Goal: Check status

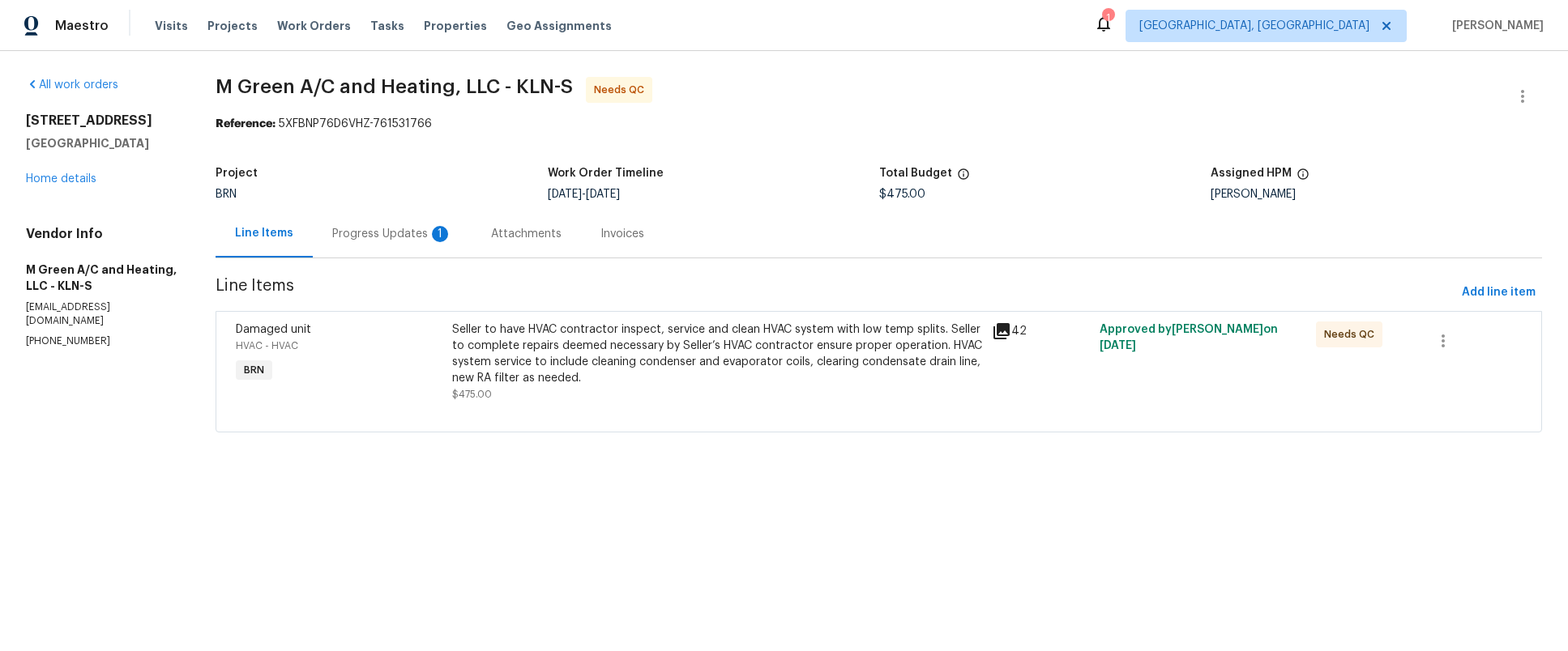
click at [429, 240] on div "Progress Updates 1" at bounding box center [392, 234] width 120 height 16
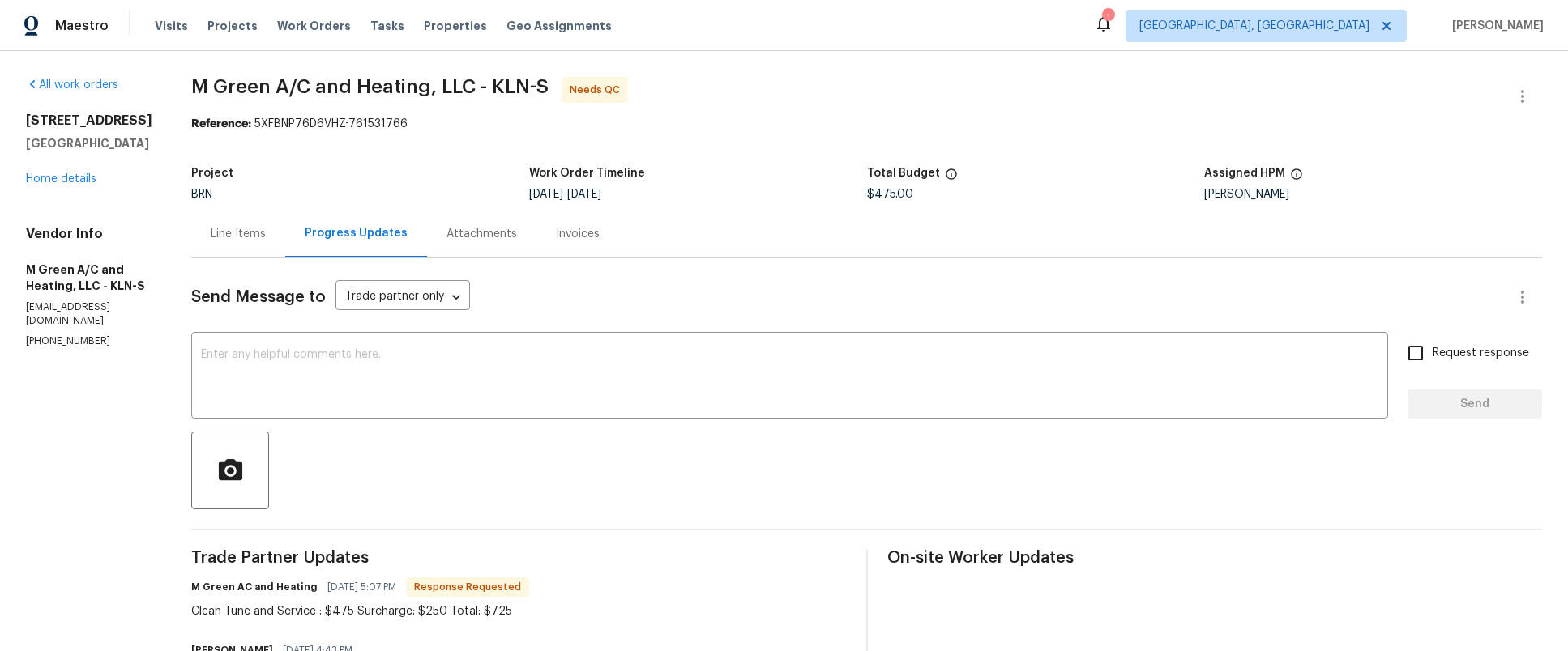
click at [600, 237] on div "Invoices" at bounding box center [578, 234] width 44 height 16
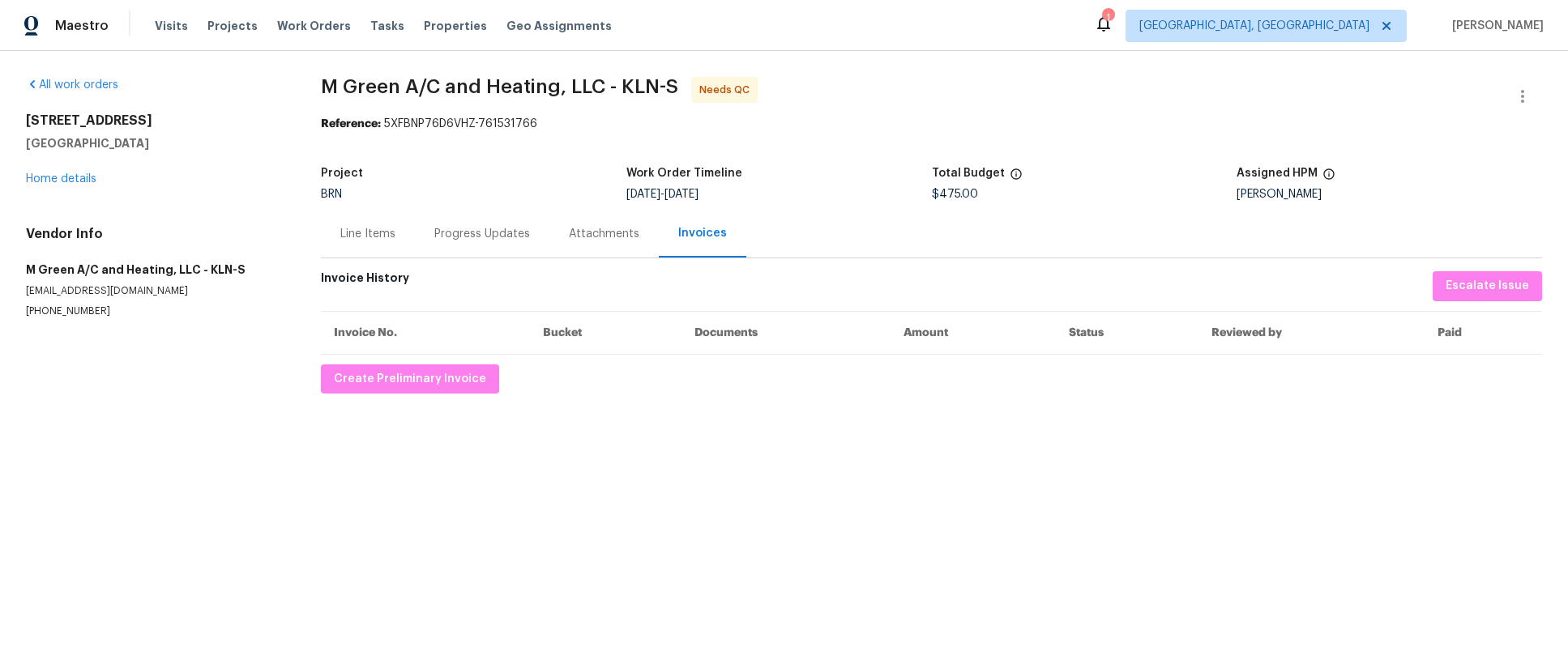
click at [593, 241] on div "Attachments" at bounding box center [604, 234] width 70 height 16
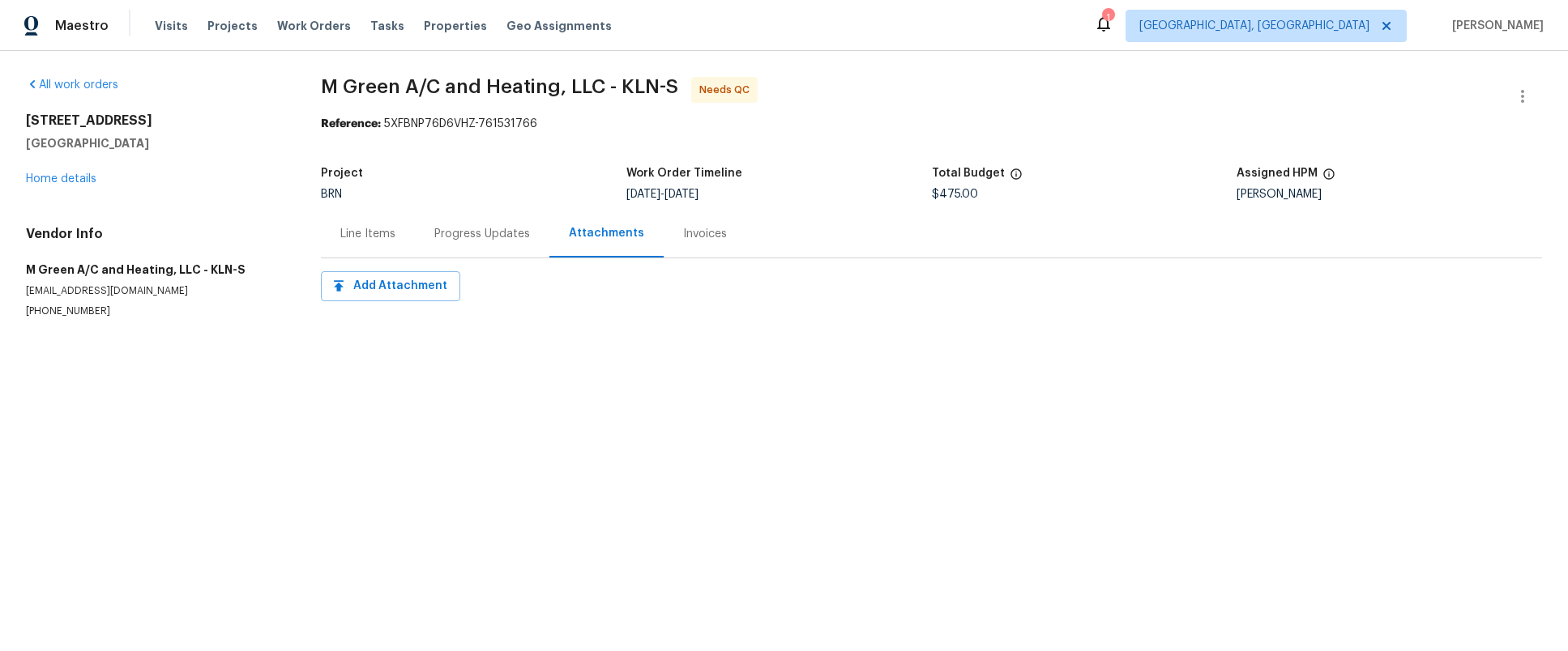
click at [488, 238] on div "Progress Updates" at bounding box center [482, 234] width 96 height 16
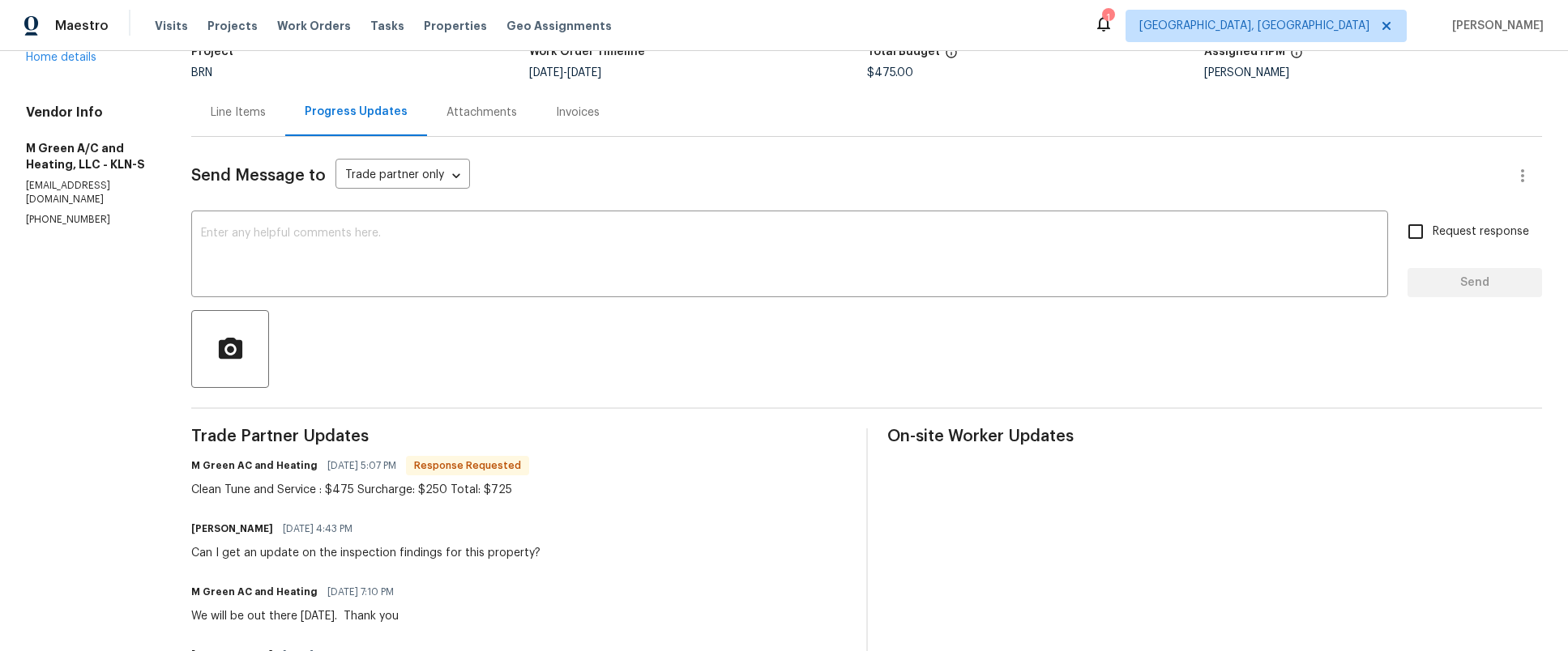
scroll to position [424, 0]
